Goal: Check status: Check status

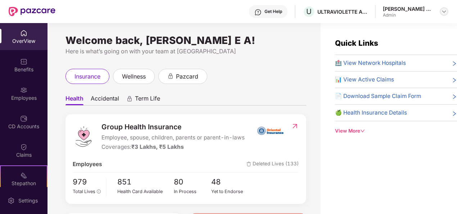
click at [445, 9] on img at bounding box center [445, 12] width 6 height 6
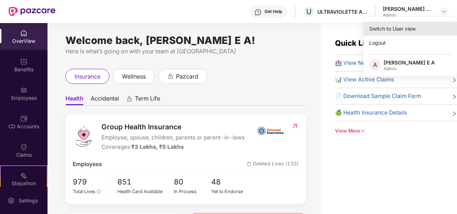
click at [416, 30] on div "Switch to User view" at bounding box center [411, 29] width 94 height 14
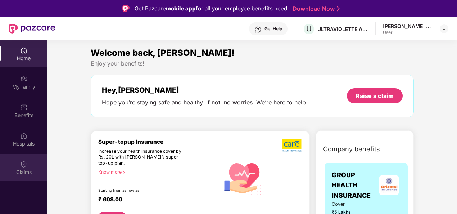
click at [30, 170] on div "Claims" at bounding box center [24, 172] width 48 height 7
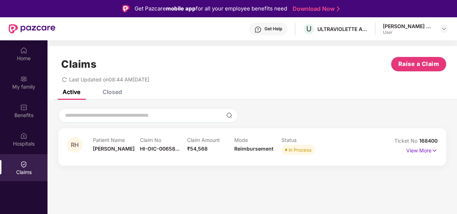
click at [435, 156] on div "View More" at bounding box center [422, 151] width 31 height 12
click at [431, 153] on p "View More" at bounding box center [422, 150] width 31 height 10
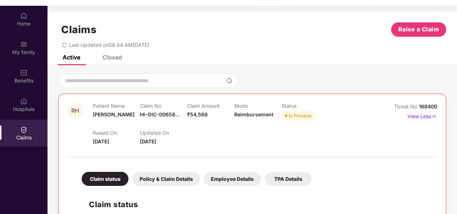
scroll to position [40, 0]
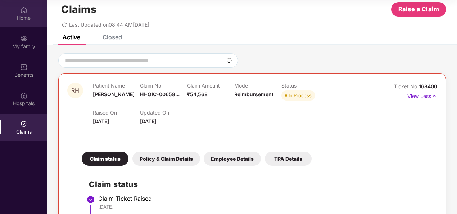
click at [26, 21] on div "Home" at bounding box center [24, 17] width 48 height 7
